Goal: Download file/media

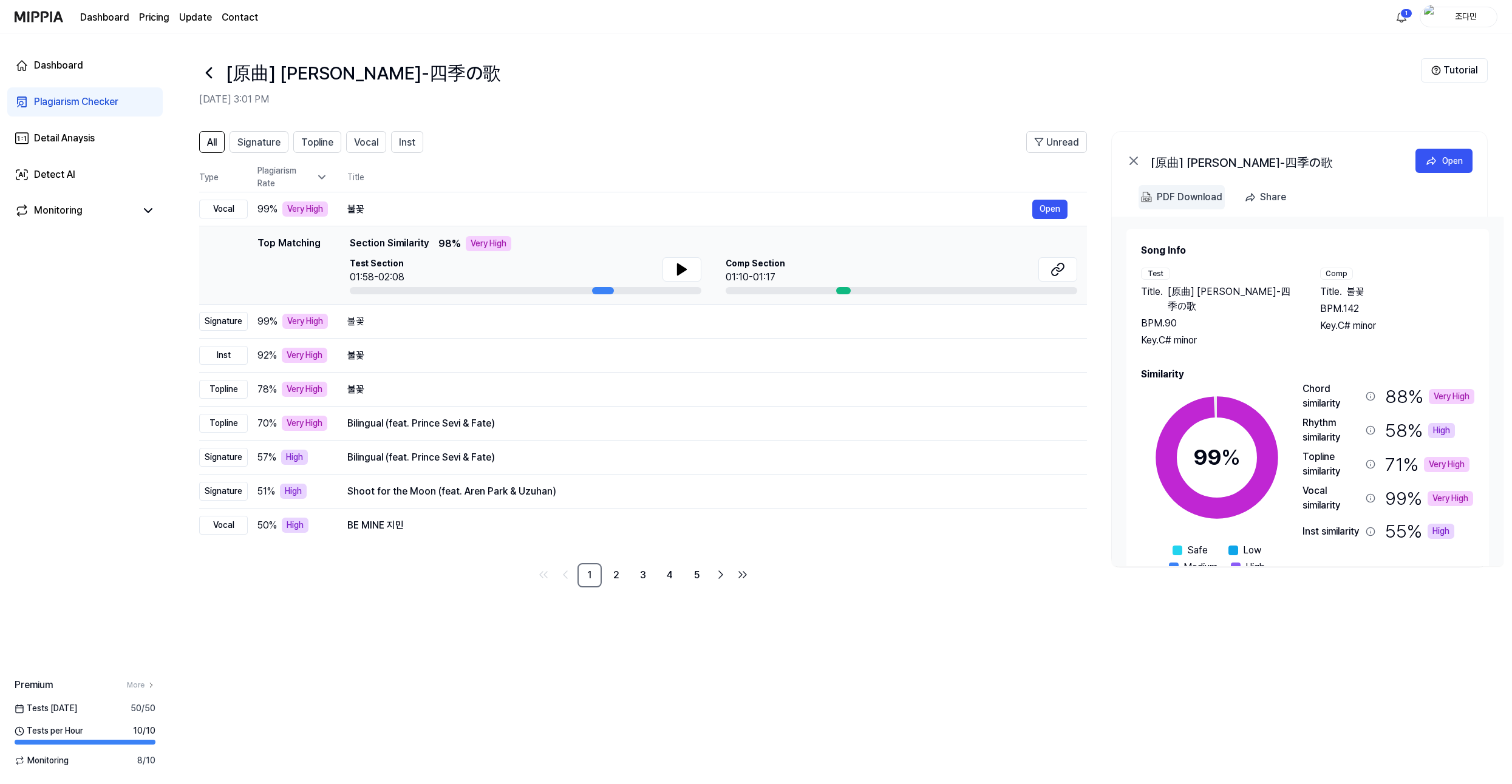
click at [1189, 200] on div "PDF Download" at bounding box center [1190, 198] width 66 height 16
click at [1186, 202] on div "PDF Download" at bounding box center [1190, 198] width 66 height 16
click at [829, 422] on div "Bilingual (feat. Prince Sevi & Fate)" at bounding box center [689, 424] width 685 height 15
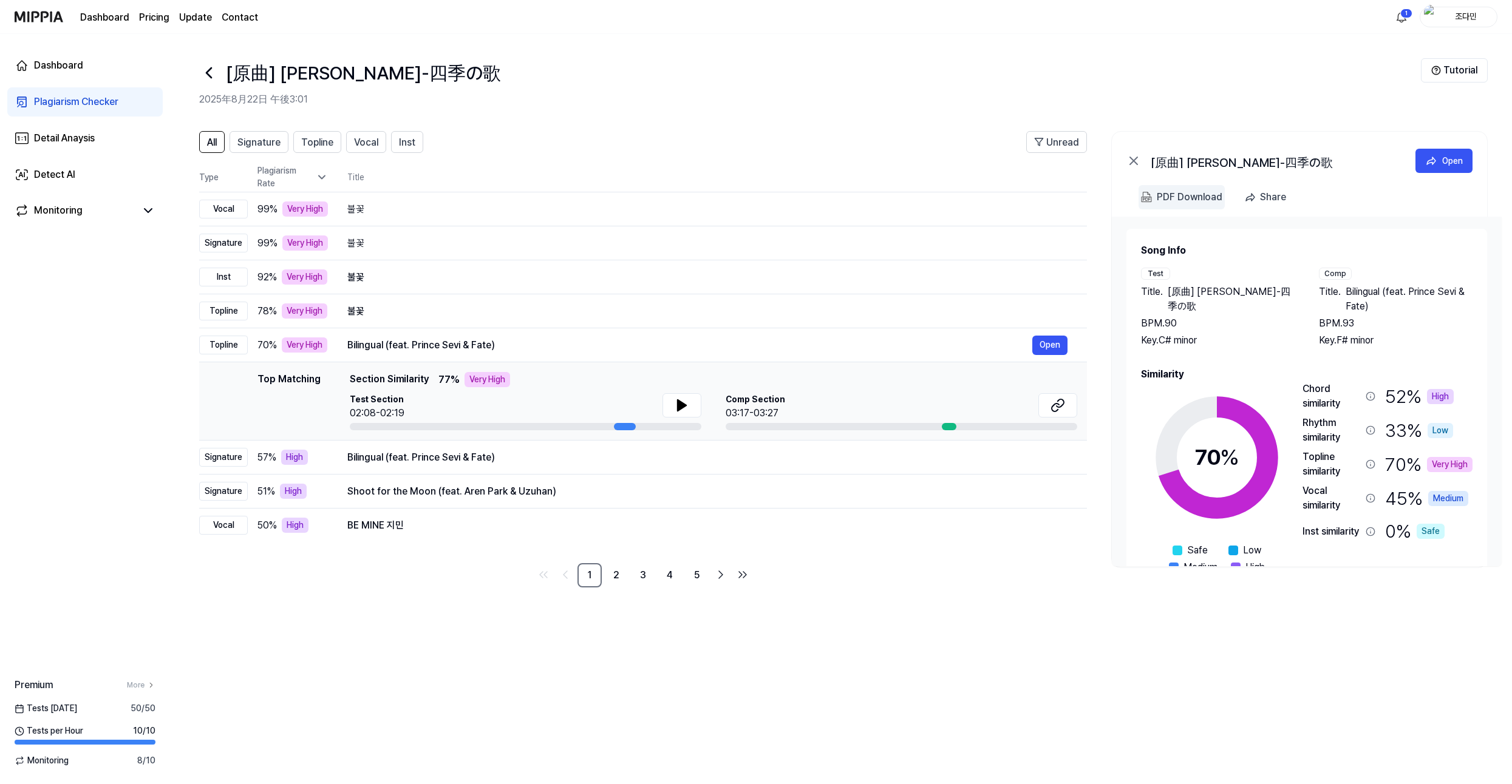
click at [1166, 196] on div "PDF Download" at bounding box center [1190, 198] width 66 height 16
click at [1176, 206] on 다운로드 "PDF Download" at bounding box center [1181, 197] width 86 height 24
click at [716, 461] on div "Bilingual (feat. Prince Sevi & Fate)" at bounding box center [689, 457] width 685 height 15
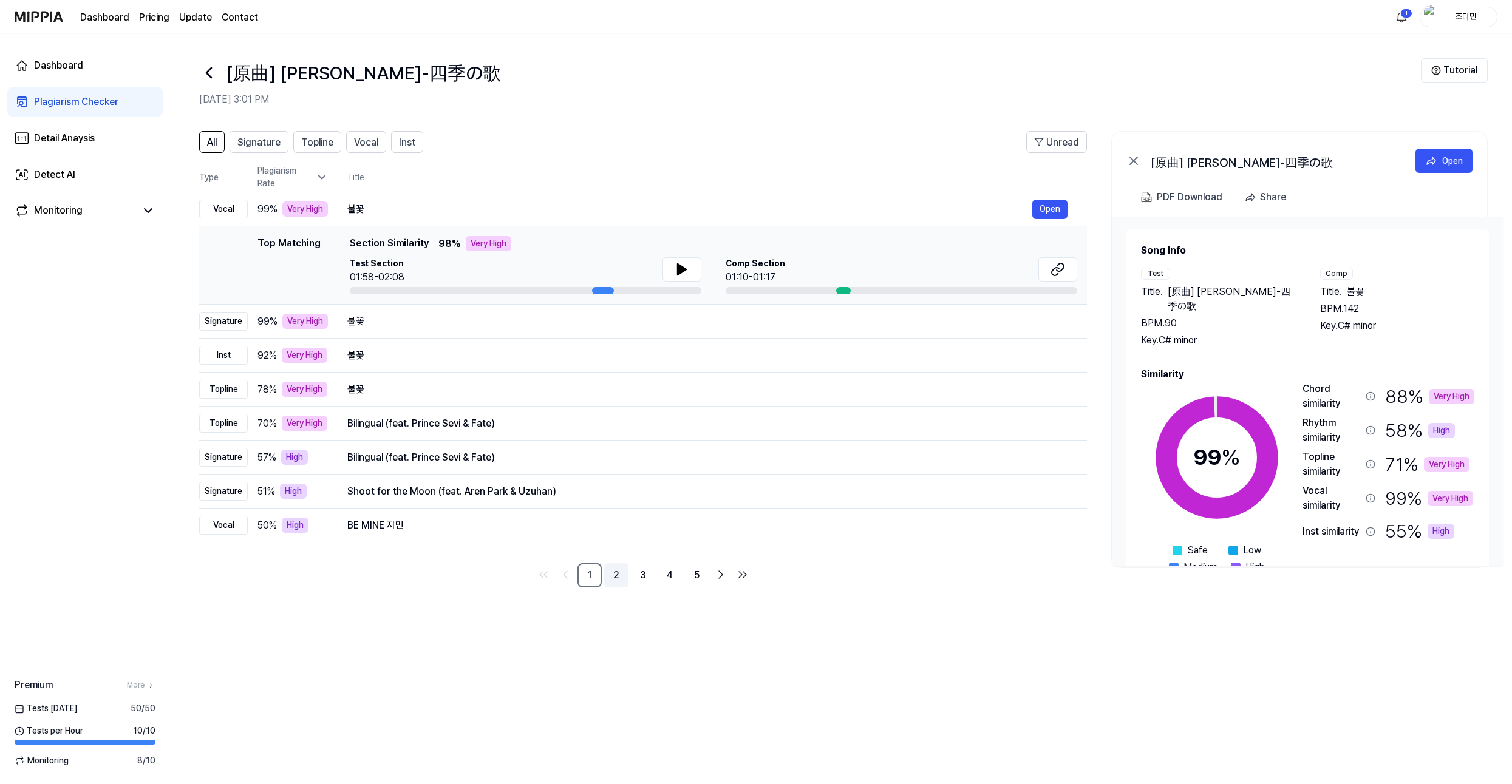
click at [626, 572] on link "2" at bounding box center [616, 575] width 24 height 24
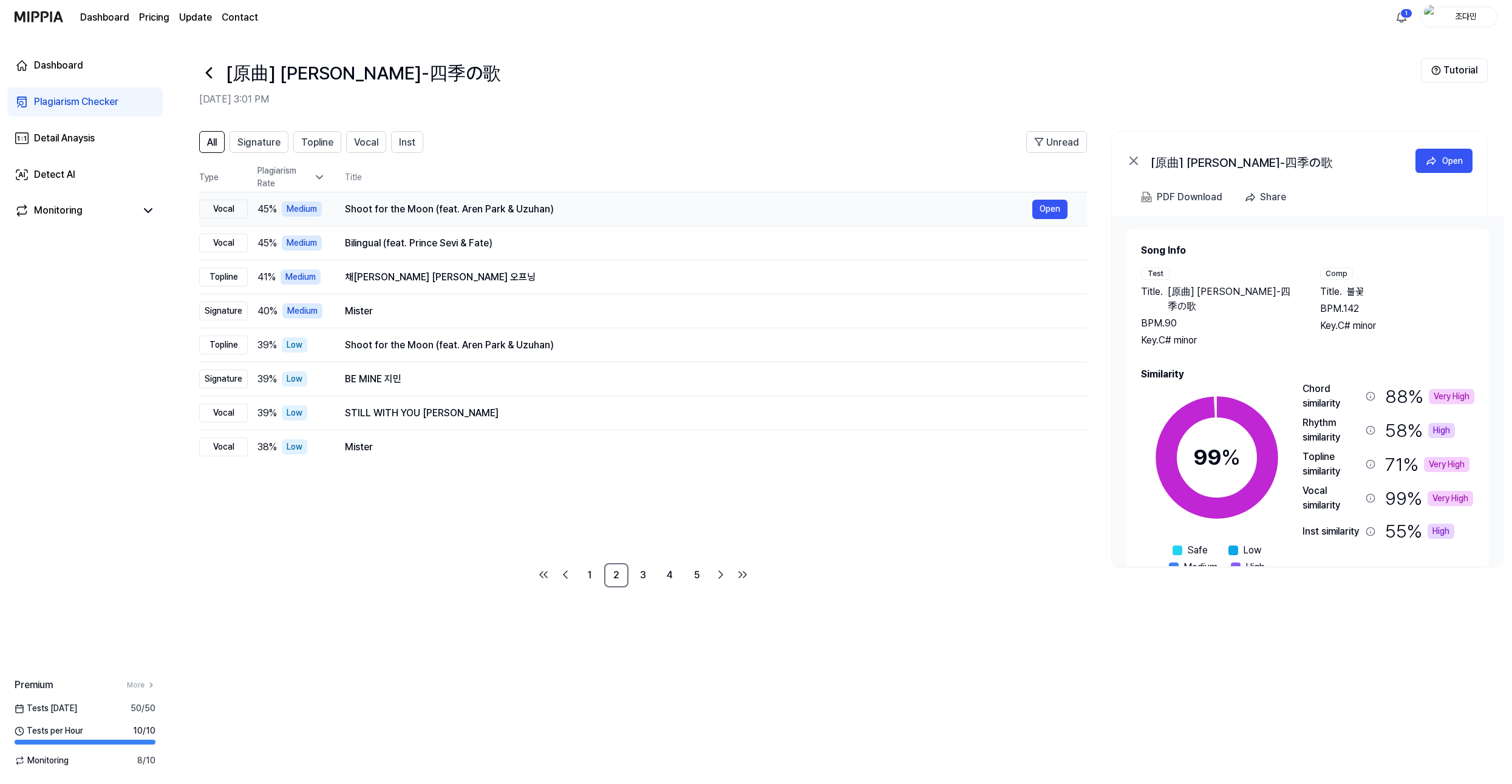
click at [531, 203] on div "Shoot for the Moon (feat. Aren Park & Uzuhan)" at bounding box center [689, 210] width 687 height 15
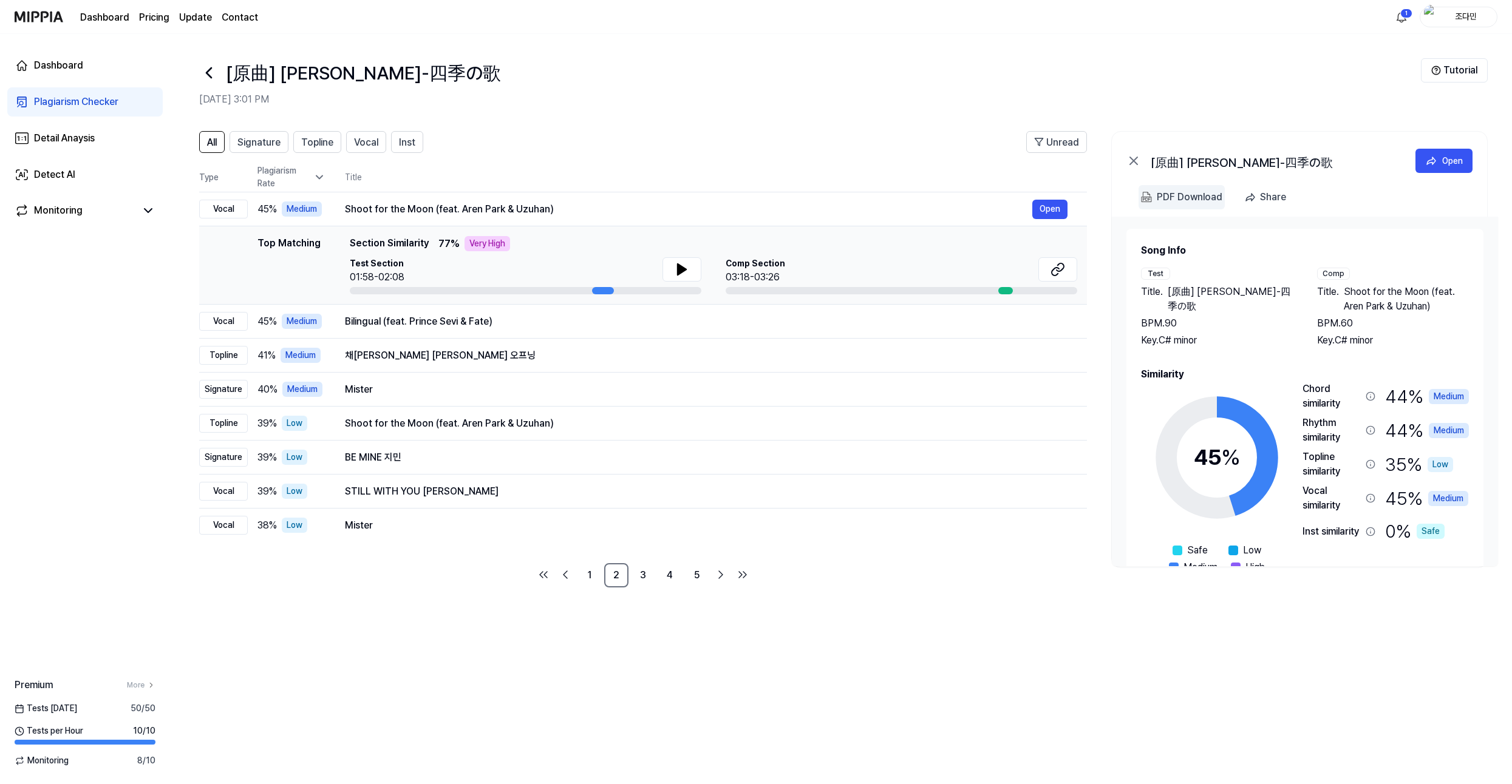
click at [1203, 197] on div "PDF Download" at bounding box center [1190, 198] width 66 height 16
